Goal: Check status

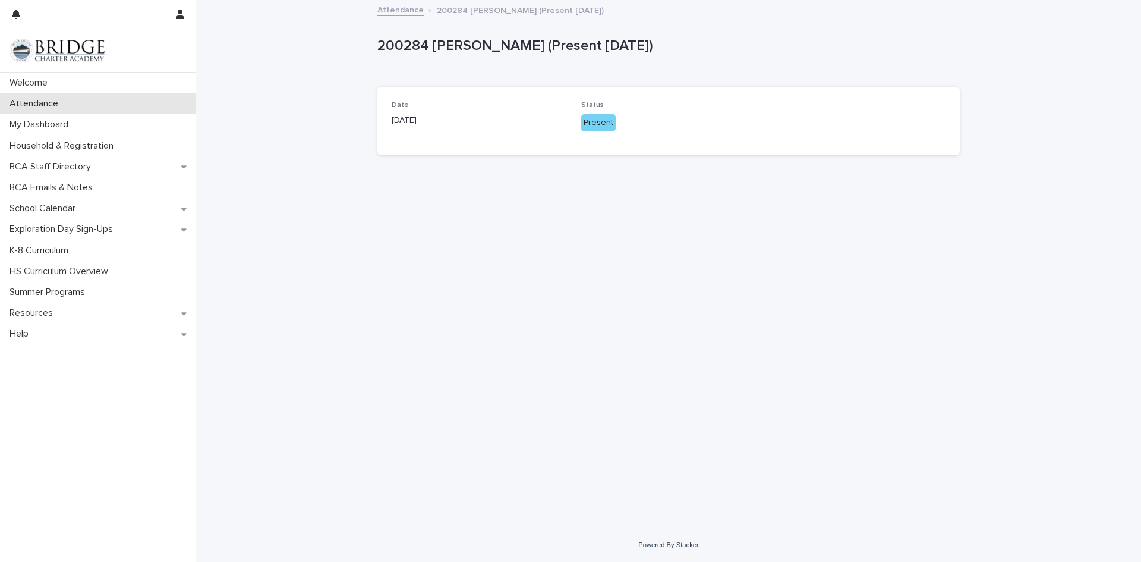
click at [32, 102] on p "Attendance" at bounding box center [36, 103] width 63 height 11
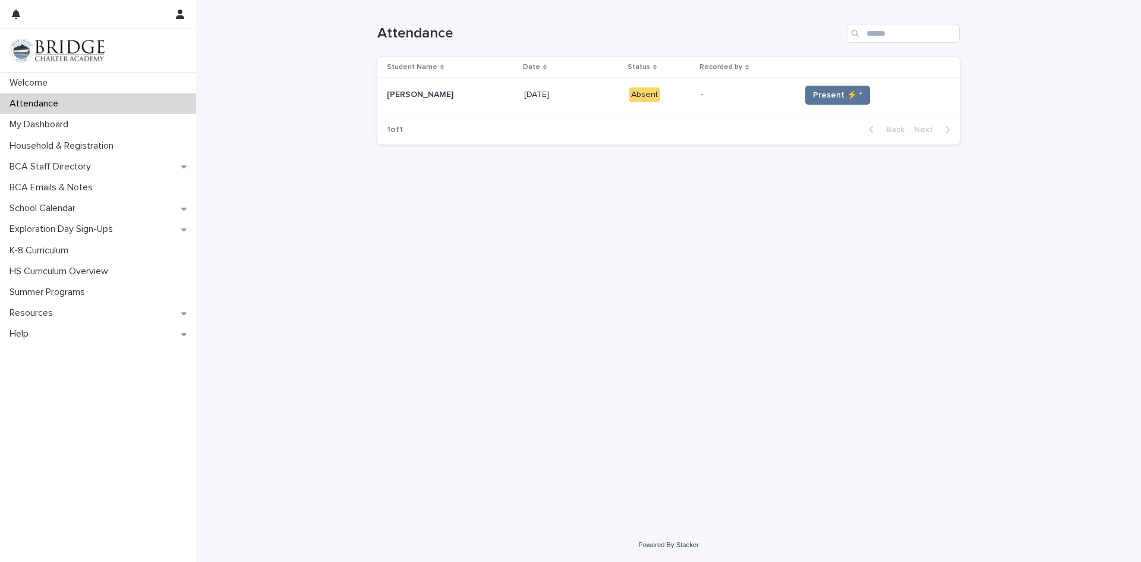
click at [789, 101] on div "-" at bounding box center [746, 95] width 90 height 20
click at [824, 90] on span "Present ⚡ *" at bounding box center [837, 95] width 49 height 12
